Goal: Information Seeking & Learning: Learn about a topic

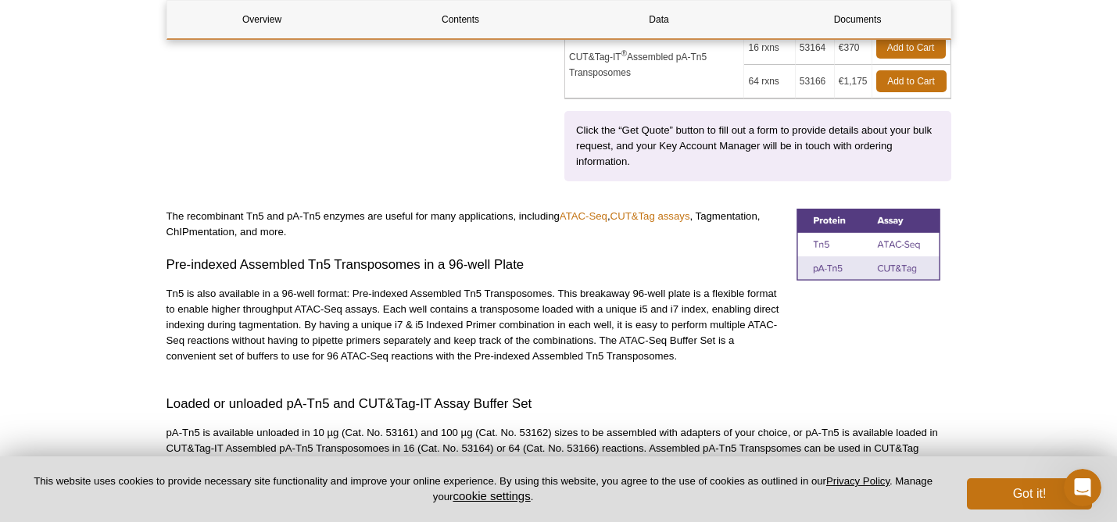
scroll to position [528, 0]
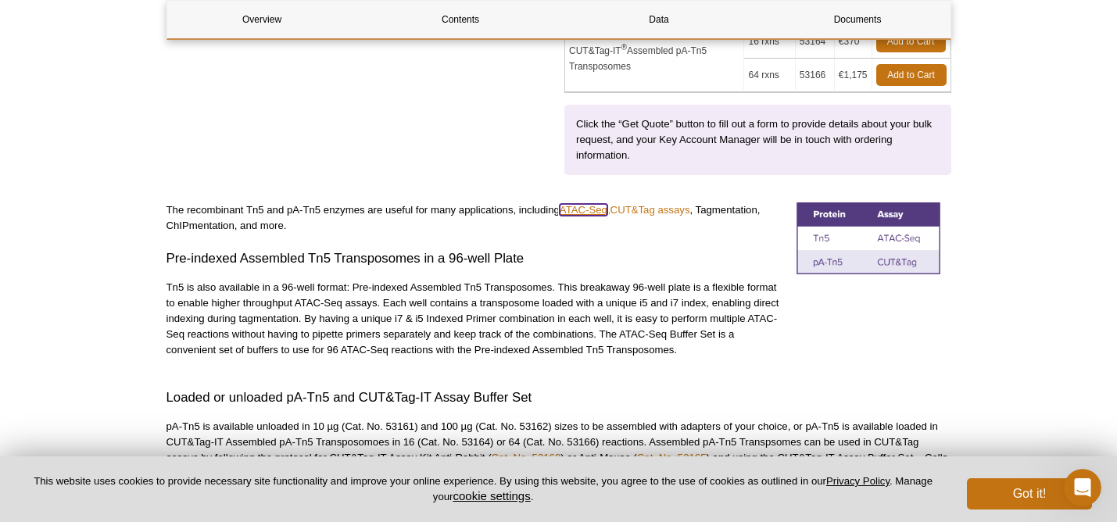
click at [593, 208] on link "ATAC-Seq" at bounding box center [584, 210] width 48 height 12
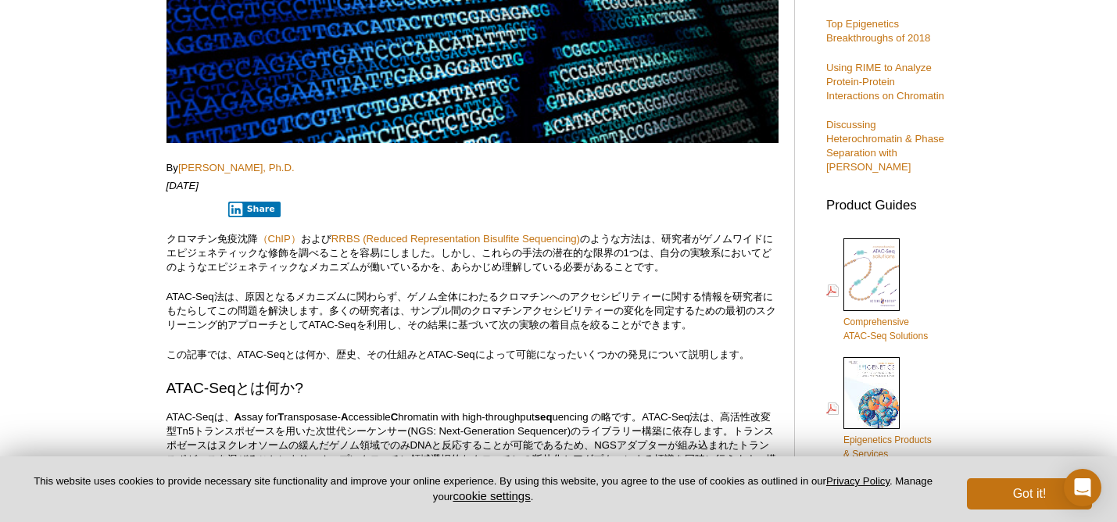
scroll to position [396, 0]
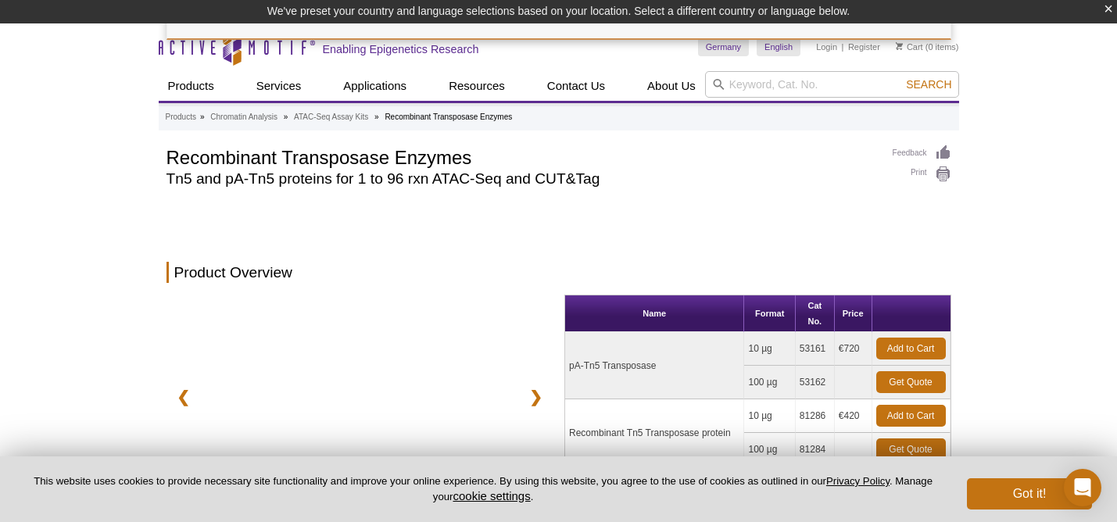
scroll to position [528, 0]
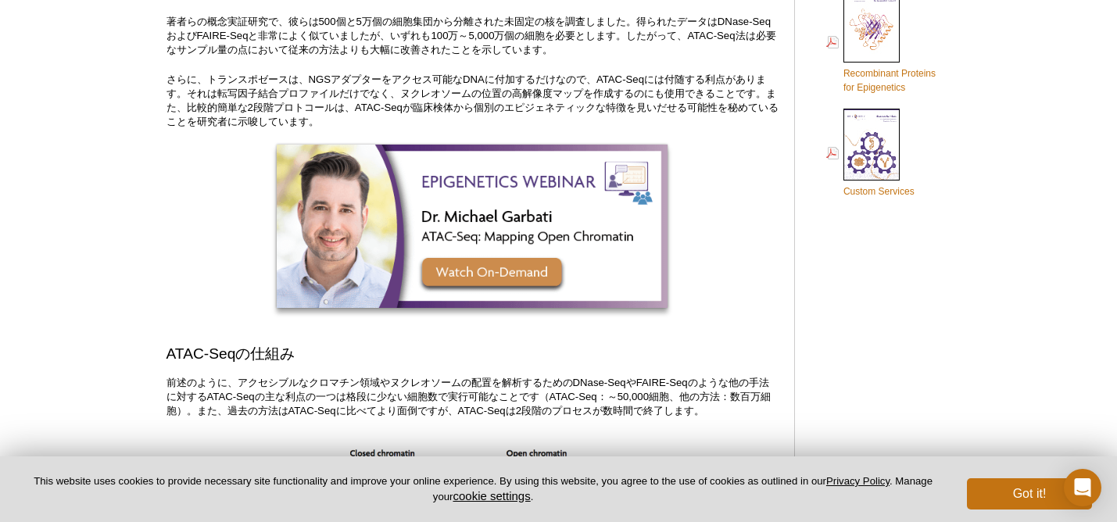
scroll to position [1083, 0]
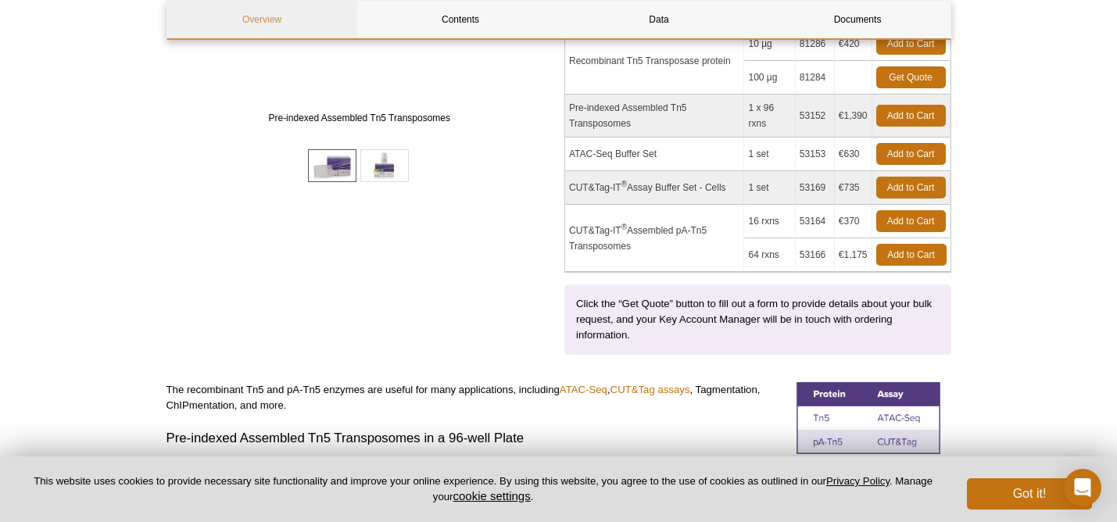
scroll to position [230, 0]
